Goal: Task Accomplishment & Management: Manage account settings

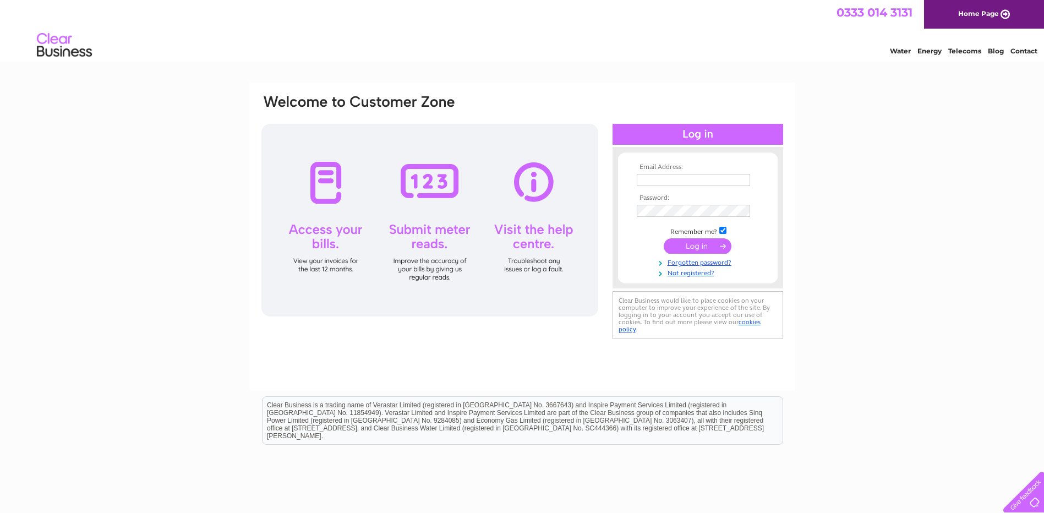
type input "secretary@giffordgolfclub.com"
click at [693, 251] on input "submit" at bounding box center [698, 245] width 68 height 15
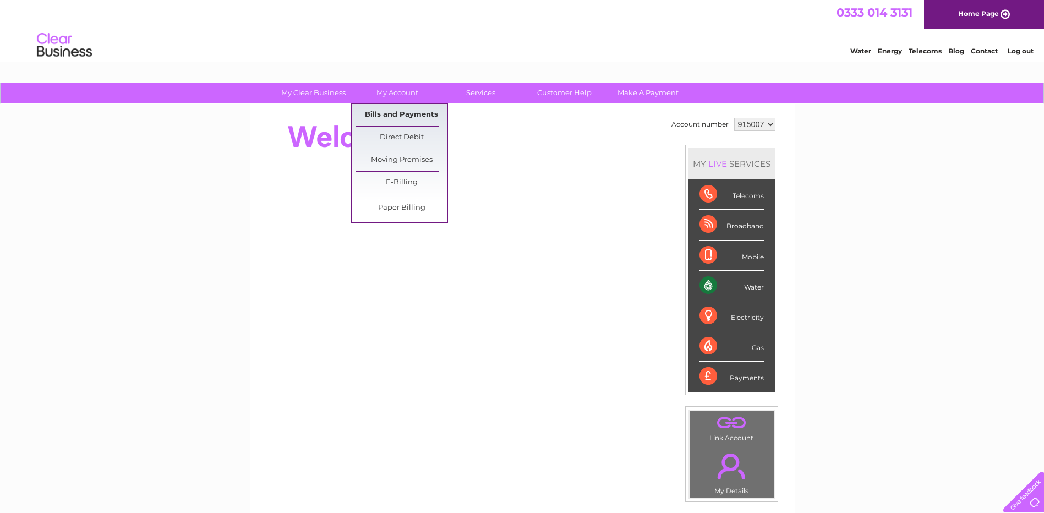
click at [391, 117] on link "Bills and Payments" at bounding box center [401, 115] width 91 height 22
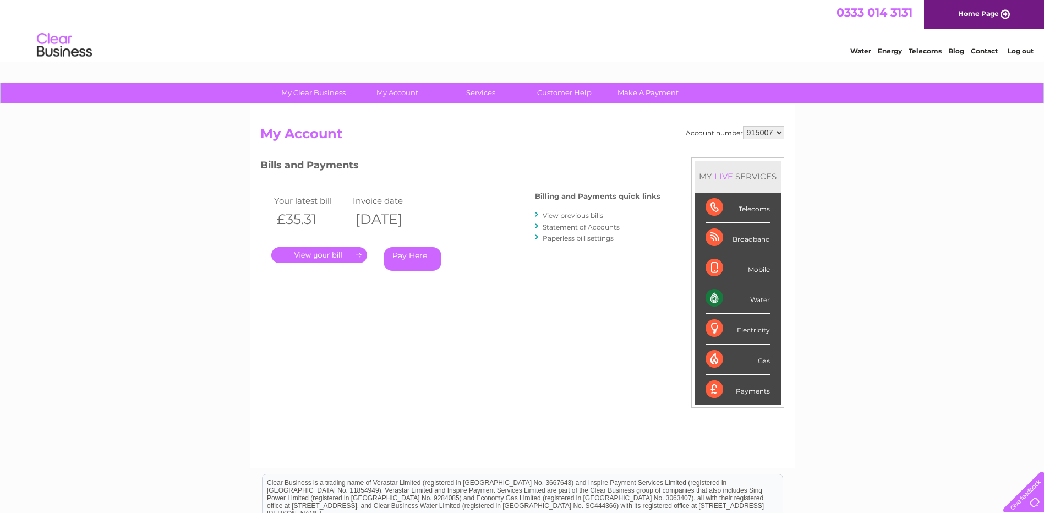
click at [333, 254] on link "." at bounding box center [319, 255] width 96 height 16
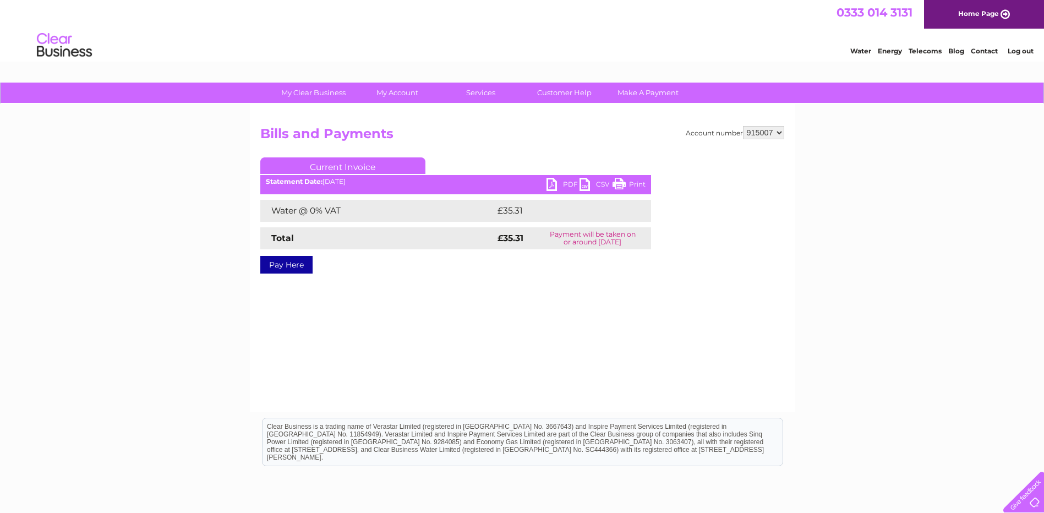
click at [552, 181] on link "PDF" at bounding box center [563, 186] width 33 height 16
click at [1024, 51] on link "Log out" at bounding box center [1021, 51] width 26 height 8
